Goal: Task Accomplishment & Management: Use online tool/utility

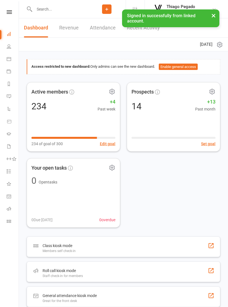
click at [8, 13] on icon at bounding box center [9, 12] width 5 height 4
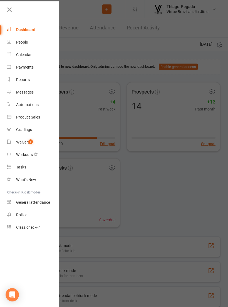
click at [40, 224] on link "Class check-in" at bounding box center [33, 227] width 52 height 12
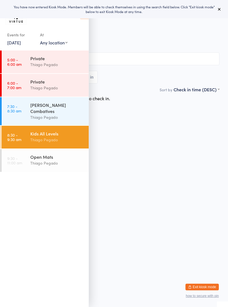
click at [219, 11] on icon at bounding box center [219, 9] width 4 height 4
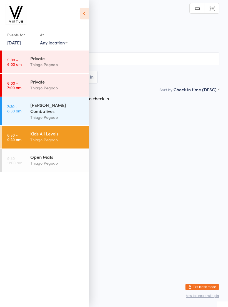
click at [82, 16] on icon at bounding box center [84, 14] width 9 height 12
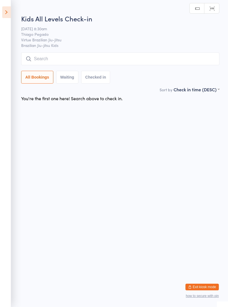
click at [120, 62] on input "search" at bounding box center [120, 58] width 198 height 13
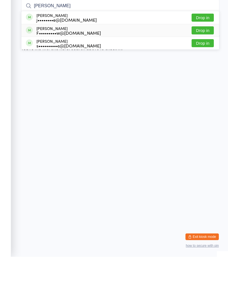
type input "Leo"
click at [143, 74] on div "Leo Cresswell F•••••••••w@yahoo.com.au Drop in" at bounding box center [119, 80] width 197 height 12
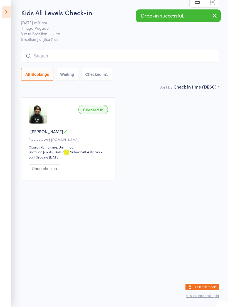
click at [157, 55] on input "search" at bounding box center [120, 56] width 198 height 13
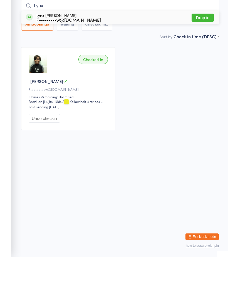
type input "Lynx"
click at [129, 61] on div "Lynx Cresswell F•••••••••w@yahoo.com.au Drop in" at bounding box center [119, 67] width 197 height 13
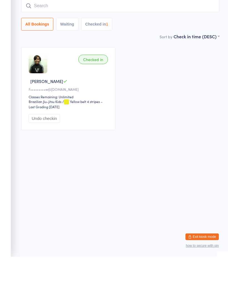
click at [144, 50] on input "search" at bounding box center [120, 56] width 198 height 13
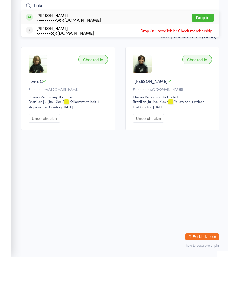
type input "Loki"
click at [106, 61] on div "Loki Cresswell F•••••••••w@yahoo.com.au Drop in" at bounding box center [119, 67] width 197 height 13
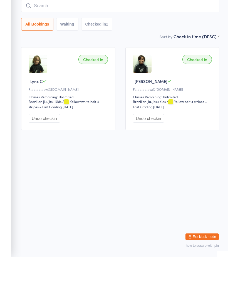
click at [111, 50] on input "search" at bounding box center [120, 56] width 198 height 13
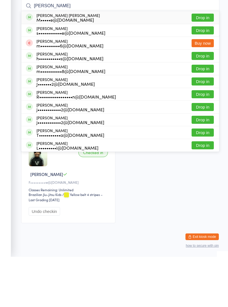
type input "Martina"
click at [117, 61] on div "Martina Pasquali de Azeredo M•••••e@hotmail.com Drop in" at bounding box center [119, 67] width 197 height 13
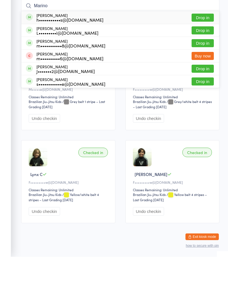
type input "Marino"
click at [134, 61] on div "Marino Mariner h•••••••••••s@hotmail.co.nz Drop in" at bounding box center [119, 67] width 197 height 13
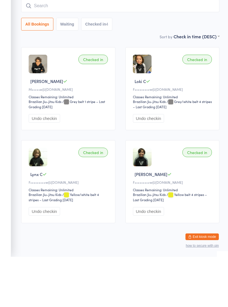
click at [139, 50] on input "search" at bounding box center [120, 56] width 198 height 13
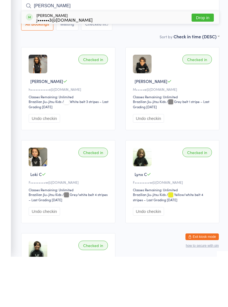
type input "Vivian"
click at [124, 61] on div "Vivian Ivory j••••••3@gmail.com Drop in" at bounding box center [119, 67] width 197 height 13
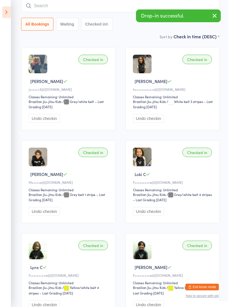
click at [116, 12] on input "search" at bounding box center [120, 5] width 198 height 13
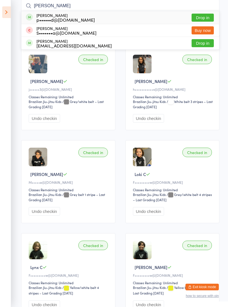
type input "Sam"
click at [91, 19] on div "Sam Hoviatdoost p••••••d@yahoo.com Drop in" at bounding box center [119, 17] width 197 height 13
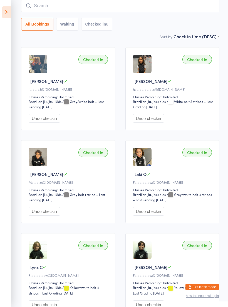
click at [104, 8] on input "search" at bounding box center [120, 5] width 198 height 13
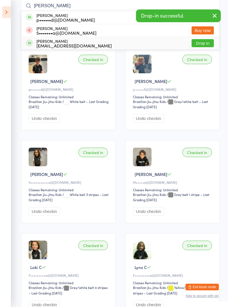
type input "Sam"
click at [79, 46] on div "Samuel Dartnell sj@sjandpeople.com Drop in" at bounding box center [119, 43] width 197 height 12
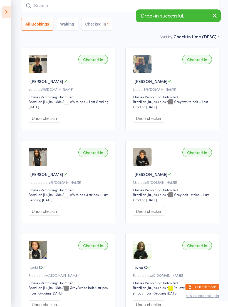
click at [92, 9] on input "search" at bounding box center [120, 5] width 198 height 13
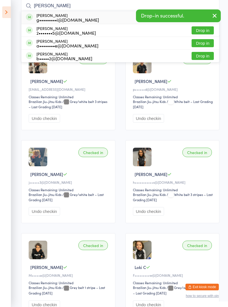
type input "Lina"
click at [96, 21] on div "Lina Genovali g•••••••••i@gmail.com Drop in" at bounding box center [119, 17] width 197 height 13
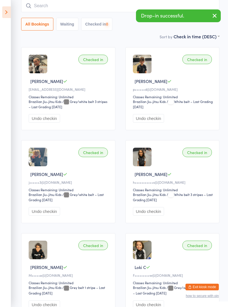
click at [106, 7] on input "search" at bounding box center [120, 5] width 198 height 13
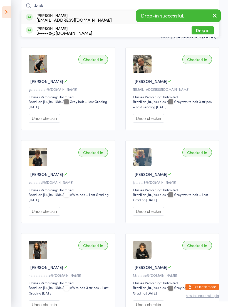
type input "Jack"
click at [104, 18] on div "Jack Dartnell sj@sjandpeople.com Drop in" at bounding box center [119, 17] width 197 height 13
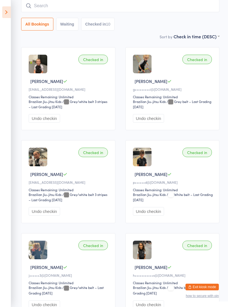
click at [140, 8] on input "search" at bounding box center [120, 5] width 198 height 13
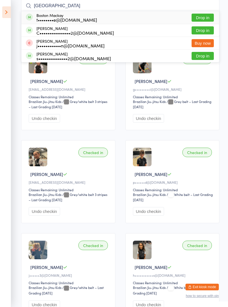
type input "Boston"
click at [138, 19] on div "Boston Mackay t••••••••e@gmail.com Drop in" at bounding box center [119, 17] width 197 height 13
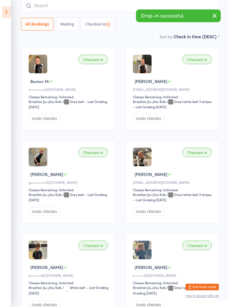
click at [122, 11] on input "search" at bounding box center [120, 5] width 198 height 13
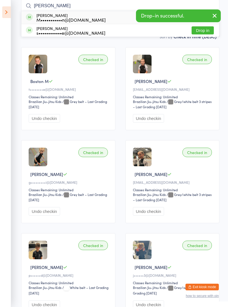
type input "Maggie"
click at [95, 19] on div "Maggie Monti M•••••••••••n@gmail.com Drop in" at bounding box center [119, 17] width 197 height 13
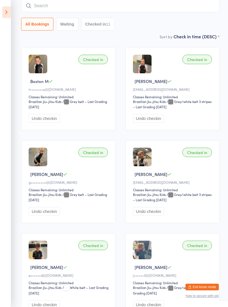
click at [101, 6] on input "search" at bounding box center [120, 5] width 198 height 13
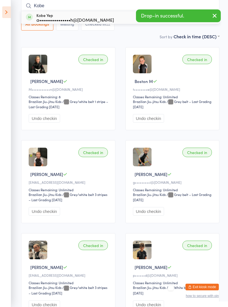
type input "Kobe"
click at [76, 18] on div "a••••••••••••••••h@gmail.com" at bounding box center [74, 19] width 77 height 4
click at [85, 5] on input "search" at bounding box center [120, 5] width 198 height 13
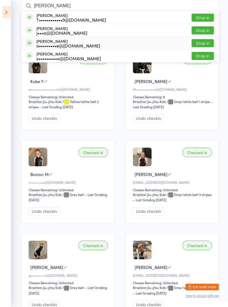
type input "Thomas"
click at [84, 46] on div "o•••••••••e@gmail.com" at bounding box center [68, 45] width 64 height 4
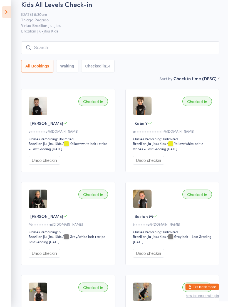
scroll to position [0, 0]
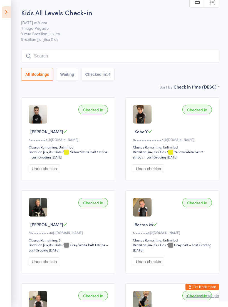
click at [170, 54] on input "search" at bounding box center [120, 56] width 198 height 13
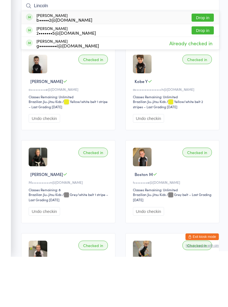
type input "Lincoln"
click at [128, 61] on div "Lincoln Pickett b•••••2@onthenet.com.au Drop in" at bounding box center [119, 67] width 197 height 13
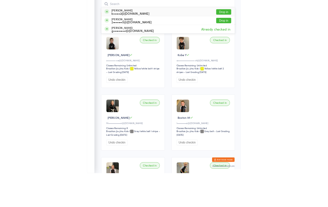
scroll to position [50, 0]
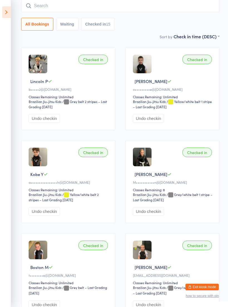
click at [142, 10] on input "search" at bounding box center [120, 5] width 198 height 13
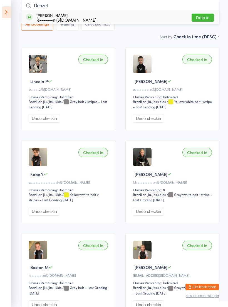
type input "Denzel"
click at [202, 21] on button "Drop in" at bounding box center [202, 18] width 22 height 8
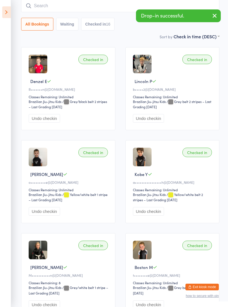
click at [115, 6] on input "search" at bounding box center [120, 5] width 198 height 13
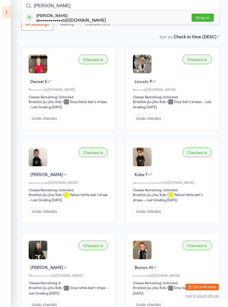
type input "Elliot"
click at [137, 16] on div "Elliot Spargo e••••••••••••o@outlook.com Drop in" at bounding box center [119, 17] width 197 height 13
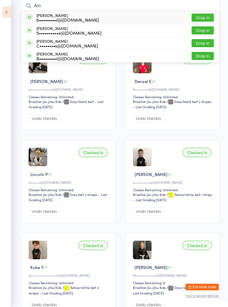
type input "Arn"
click at [159, 30] on div "Arni Parkinson S••••••••••s@hotmail.com Drop in" at bounding box center [119, 30] width 197 height 12
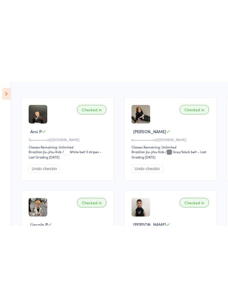
scroll to position [0, 0]
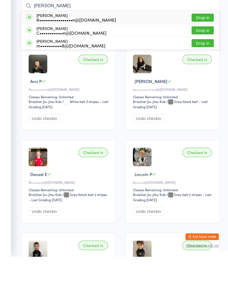
type input "Alana"
click at [202, 64] on button "Drop in" at bounding box center [202, 68] width 22 height 8
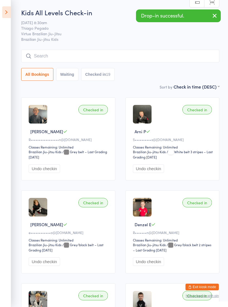
click at [8, 14] on icon at bounding box center [6, 12] width 9 height 12
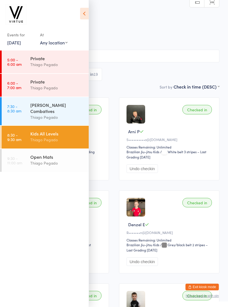
click at [81, 9] on icon at bounding box center [84, 14] width 9 height 12
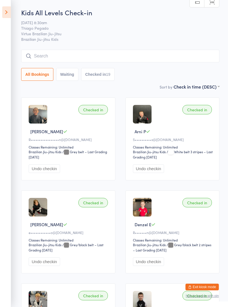
click at [207, 288] on button "Exit kiosk mode" at bounding box center [201, 287] width 33 height 7
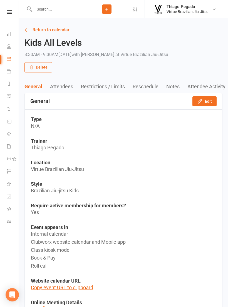
click at [10, 135] on icon at bounding box center [9, 134] width 4 height 4
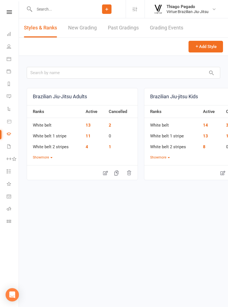
click at [84, 29] on link "New Grading" at bounding box center [82, 27] width 29 height 19
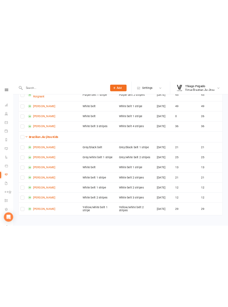
scroll to position [139, 0]
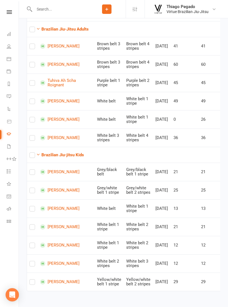
click at [226, 111] on div "Ready to grade All members enrolled in a style Active members enrolled in a sty…" at bounding box center [123, 126] width 209 height 346
